Goal: Information Seeking & Learning: Learn about a topic

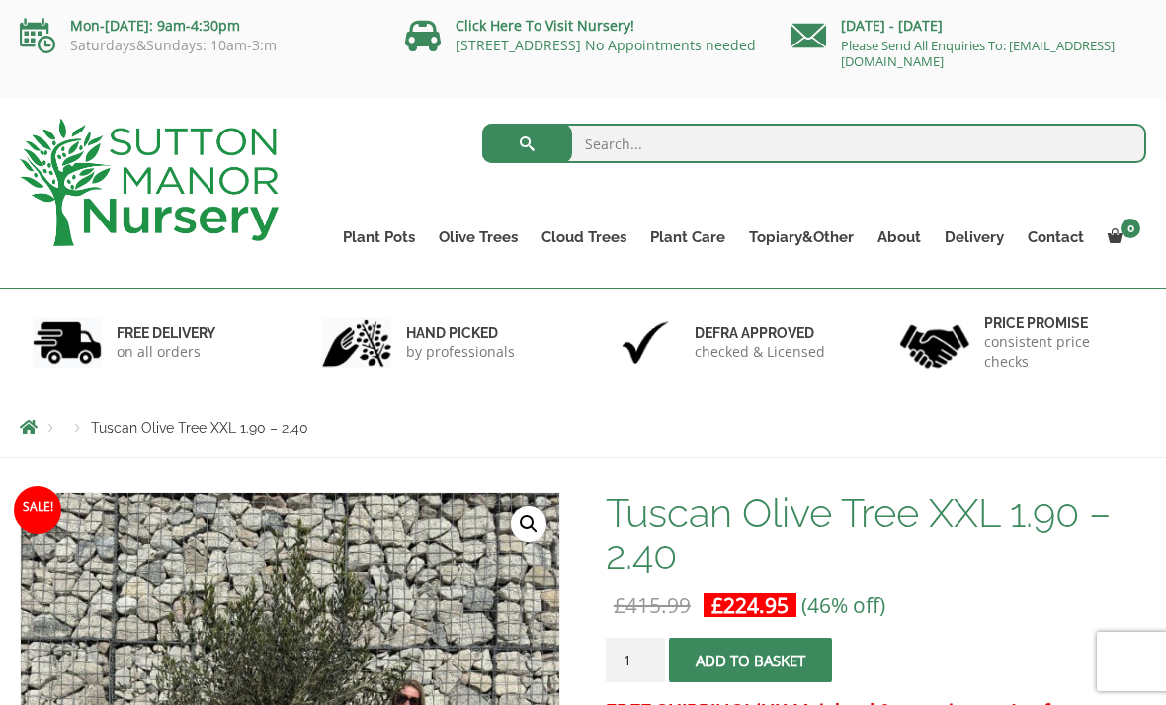
click at [0, 0] on link "Gnarled Olive Trees XXL" at bounding box center [0, 0] width 0 height 0
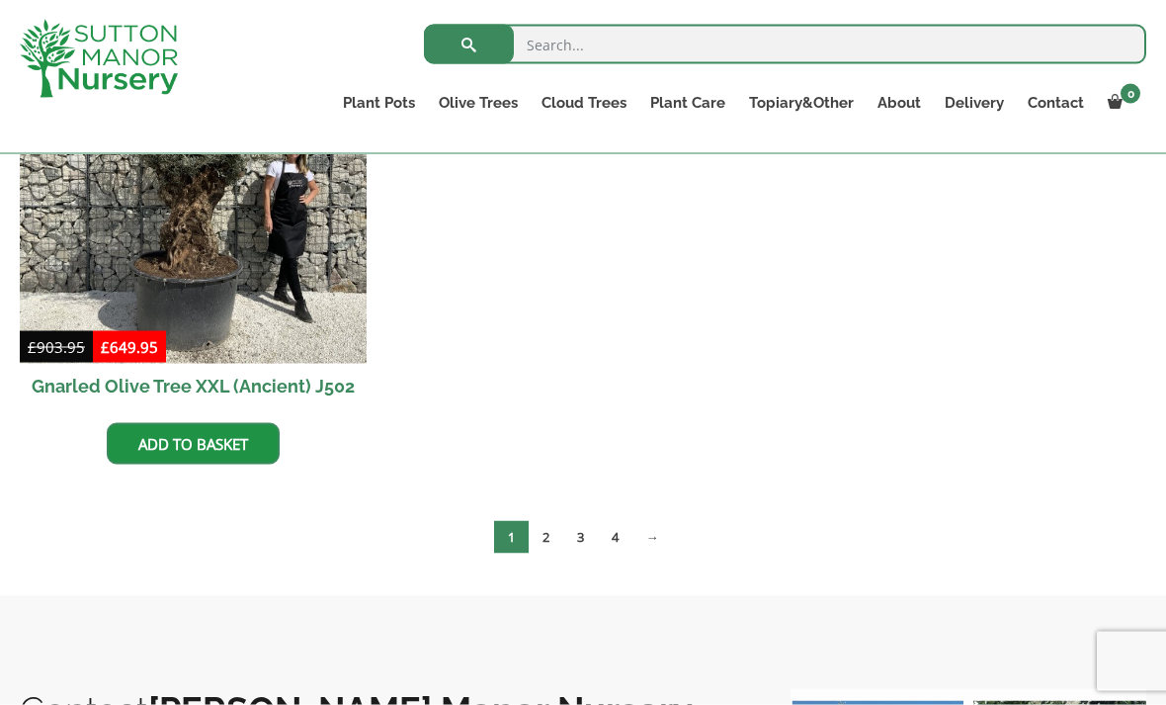
scroll to position [3584, 0]
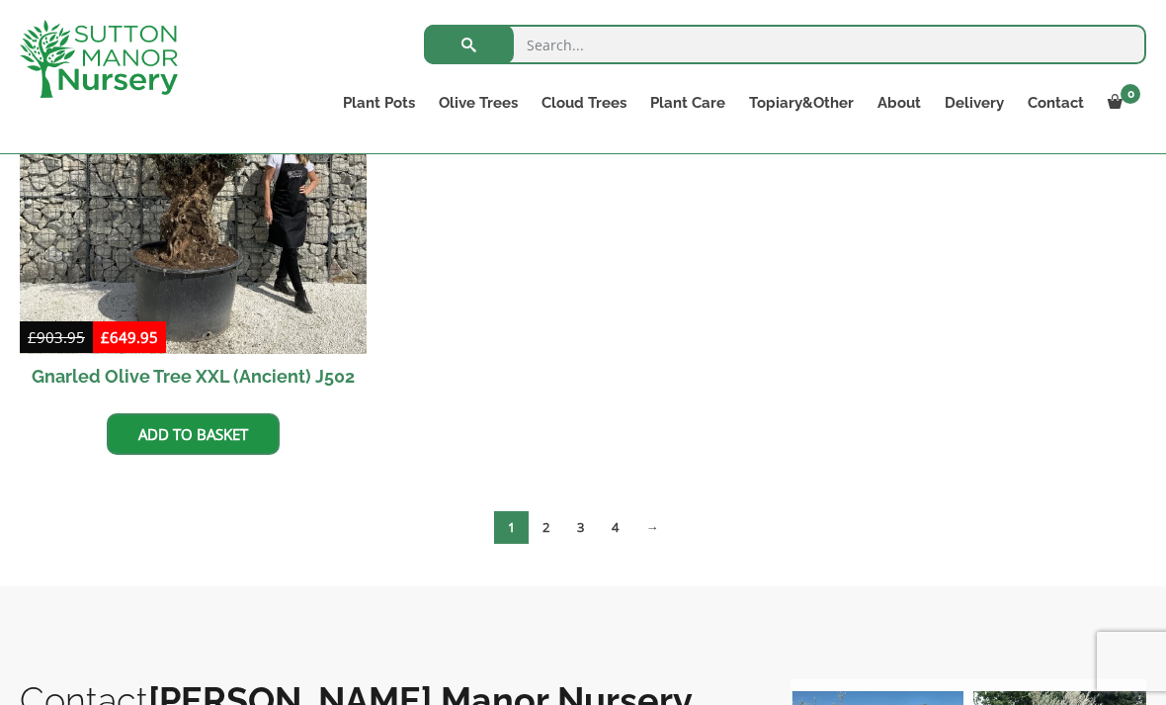
click at [539, 526] on link "2" at bounding box center [546, 527] width 35 height 33
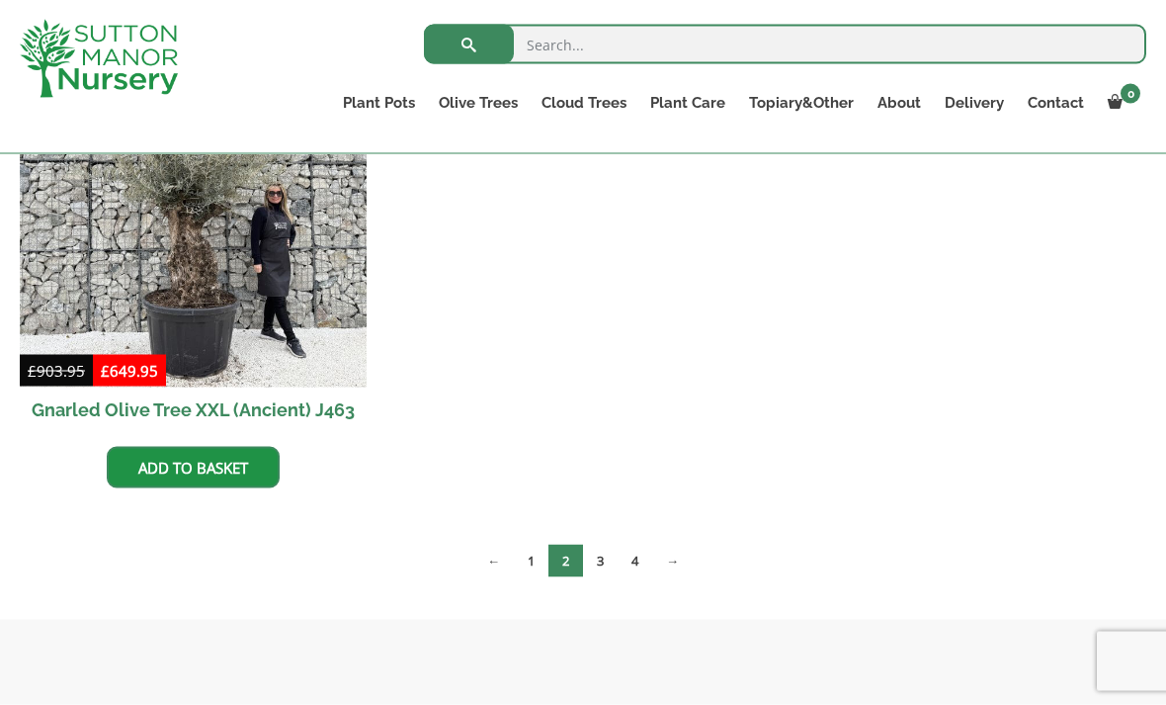
scroll to position [3552, 0]
click at [600, 568] on link "3" at bounding box center [600, 560] width 35 height 33
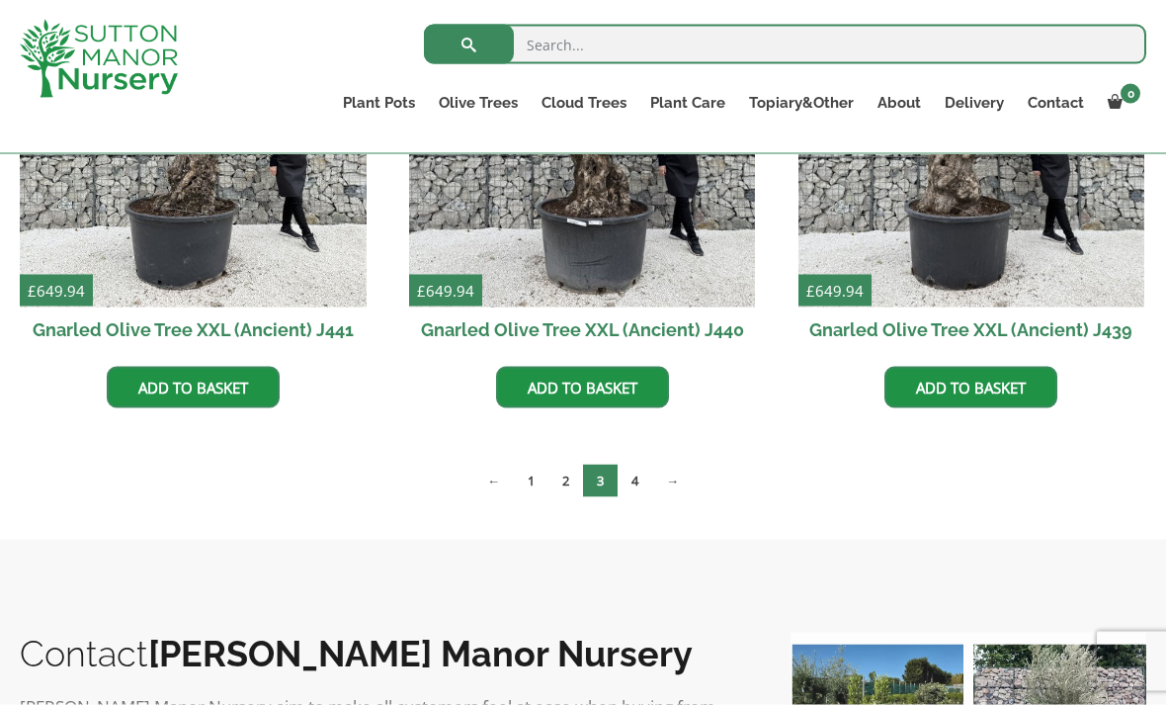
scroll to position [3144, 0]
click at [638, 483] on link "4" at bounding box center [635, 480] width 35 height 33
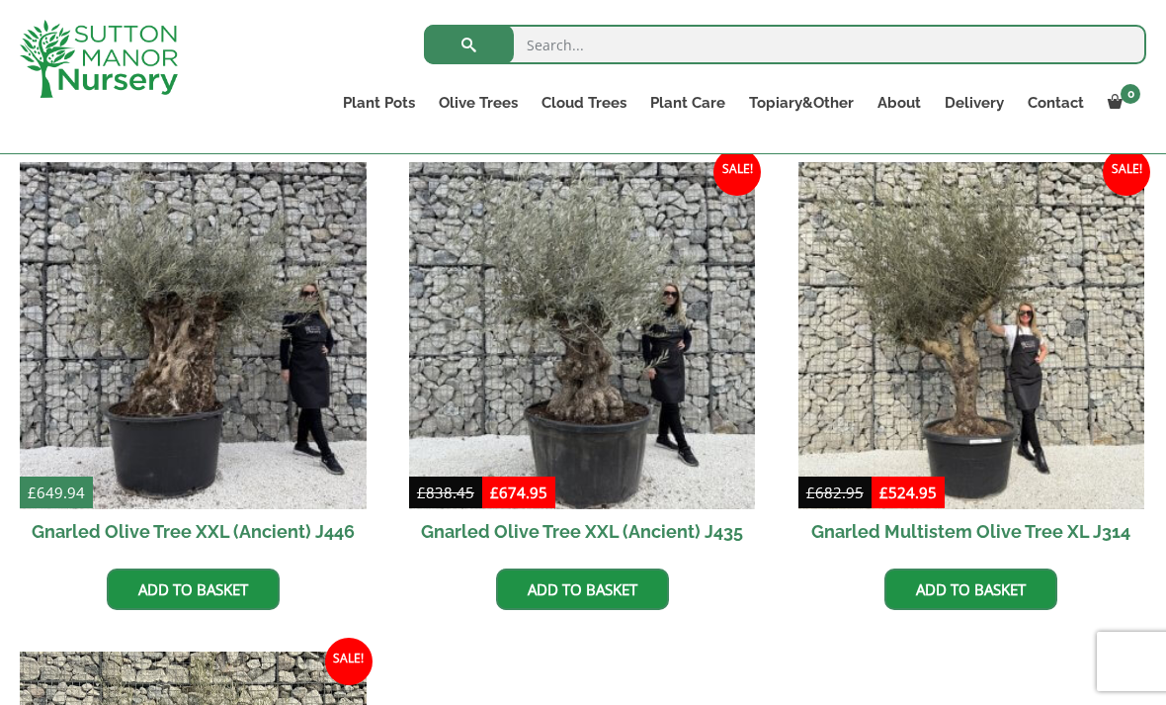
scroll to position [495, 0]
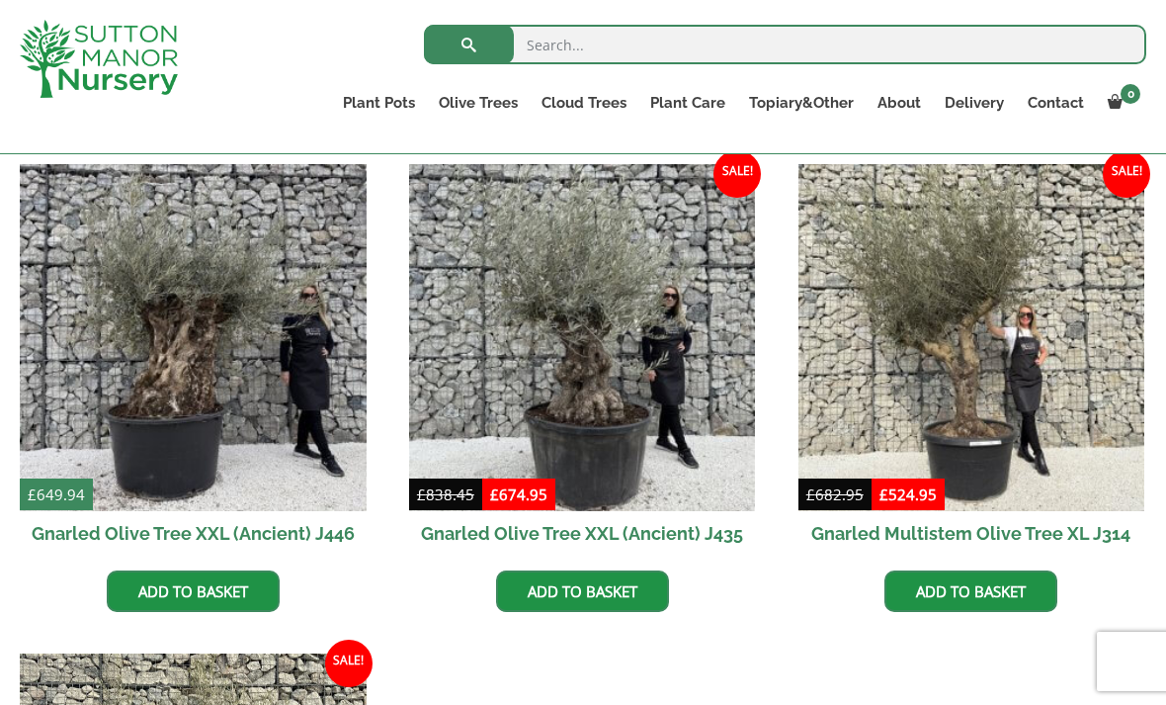
click at [1021, 324] on img at bounding box center [972, 337] width 347 height 347
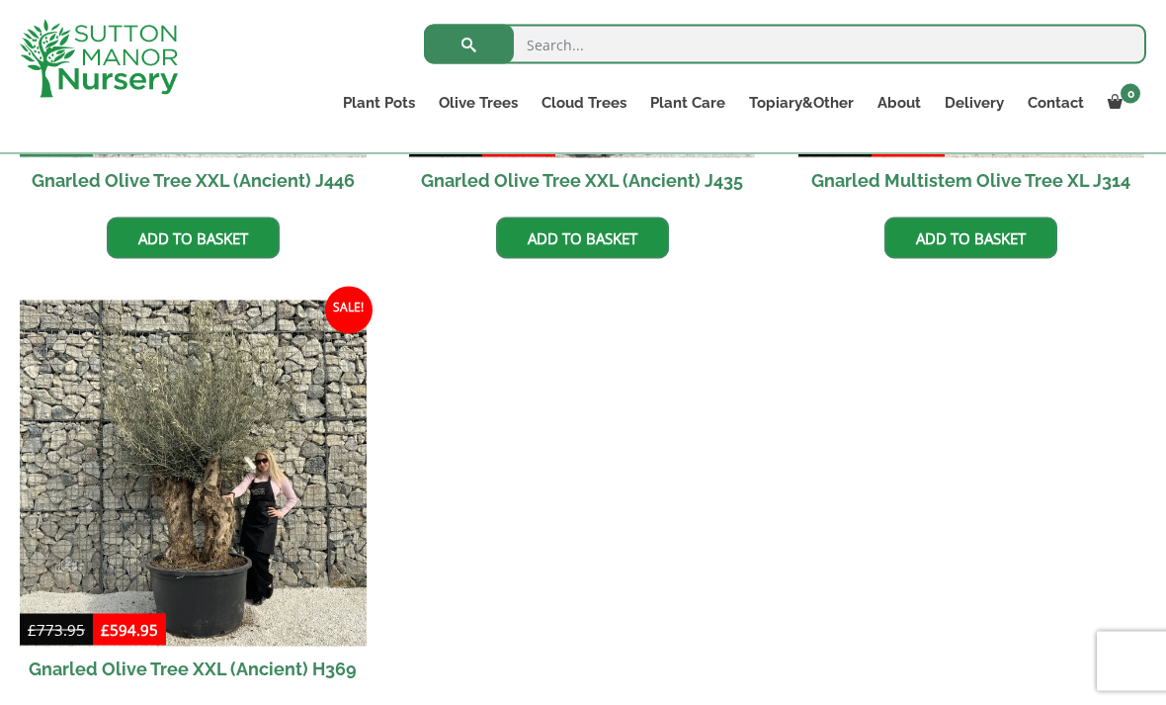
scroll to position [851, 0]
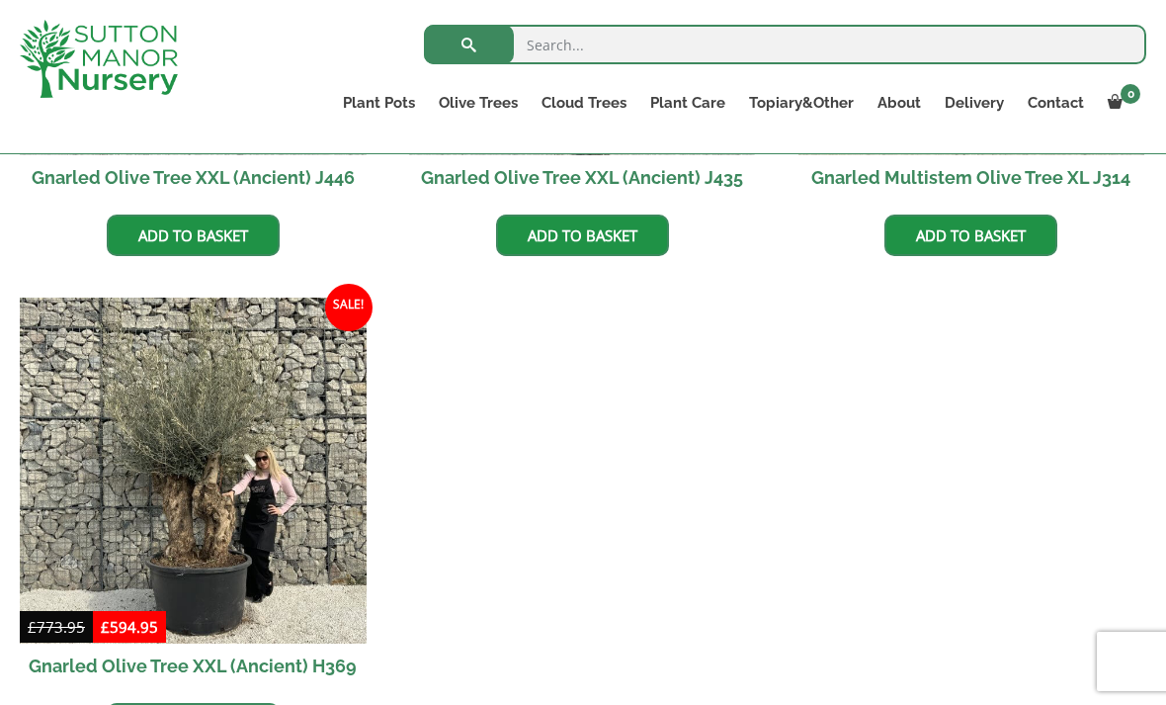
click at [294, 463] on img at bounding box center [193, 471] width 347 height 347
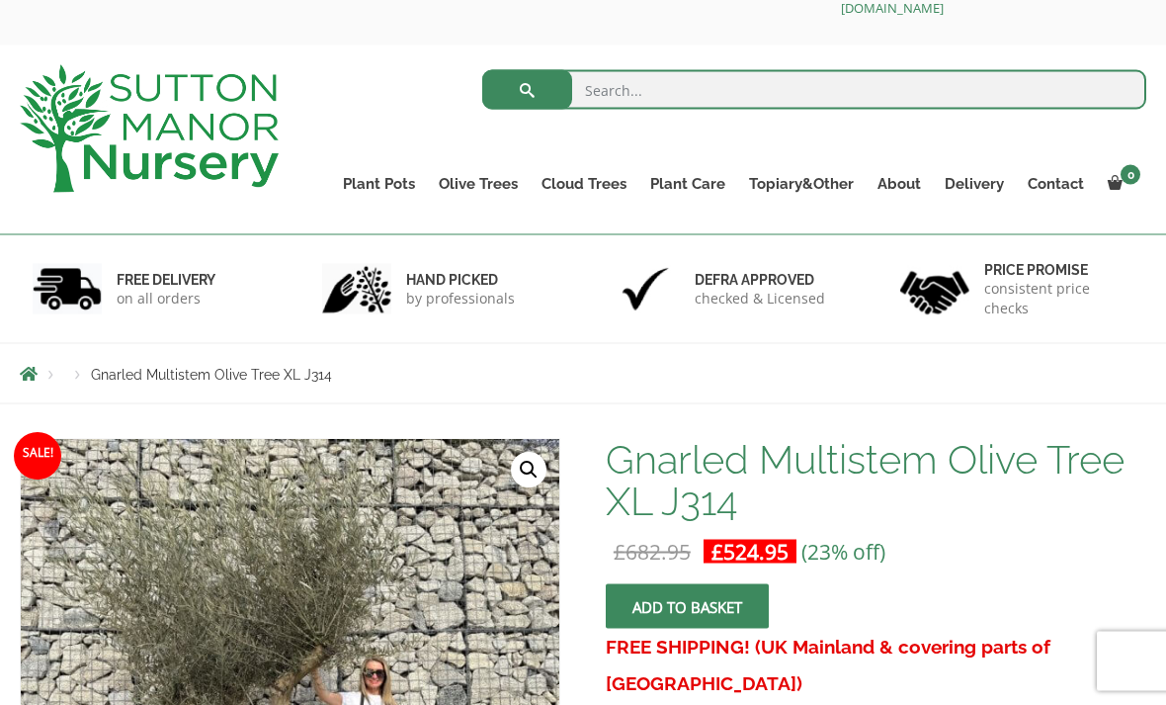
scroll to position [49, 0]
